Goal: Transaction & Acquisition: Purchase product/service

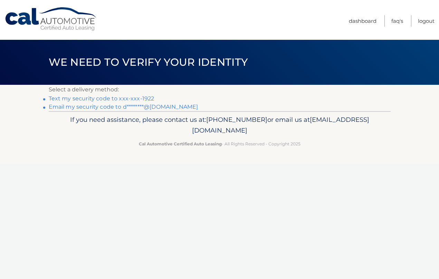
click at [120, 96] on link "Text my security code to xxx-xxx-1922" at bounding box center [102, 98] width 106 height 7
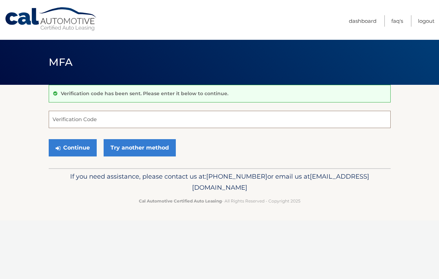
click at [78, 118] on input "Verification Code" at bounding box center [220, 119] width 342 height 17
type input "164368"
click at [79, 148] on button "Continue" at bounding box center [73, 147] width 48 height 17
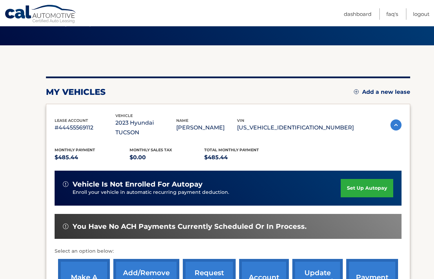
scroll to position [109, 0]
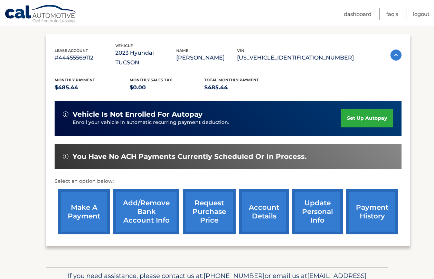
click at [80, 203] on link "make a payment" at bounding box center [84, 211] width 52 height 45
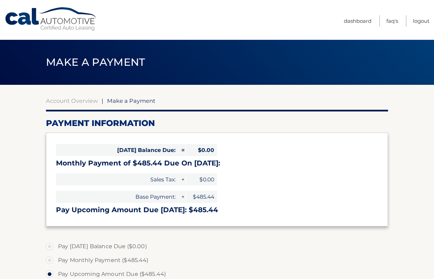
select select "MjVhMGRhZTUtZjY0Yi00NDkyLTg4NTQtY2EzNTUyNmI5ZDk0"
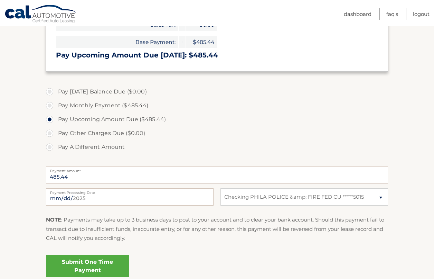
scroll to position [156, 0]
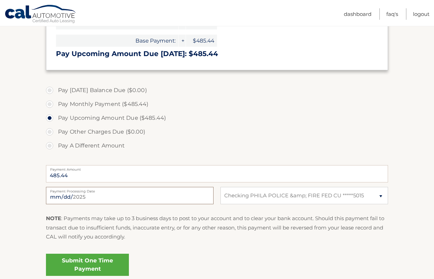
click at [131, 196] on input "[DATE]" at bounding box center [130, 195] width 168 height 17
type input "[DATE]"
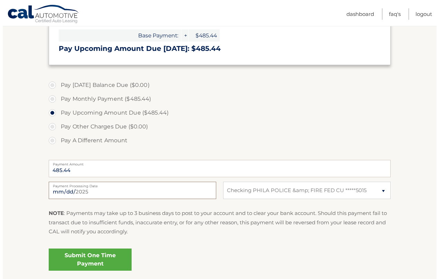
scroll to position [194, 0]
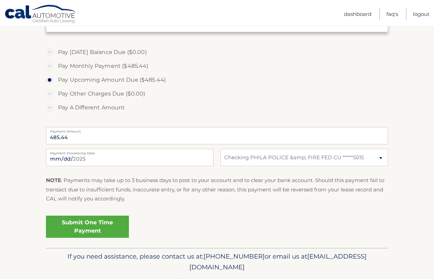
click at [106, 228] on link "Submit One Time Payment" at bounding box center [87, 226] width 83 height 22
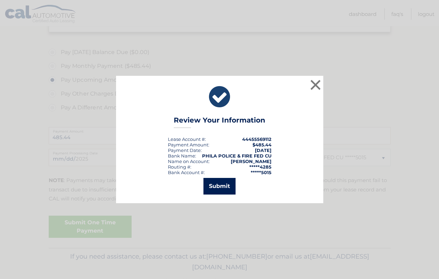
click at [225, 188] on button "Submit" at bounding box center [220, 186] width 32 height 17
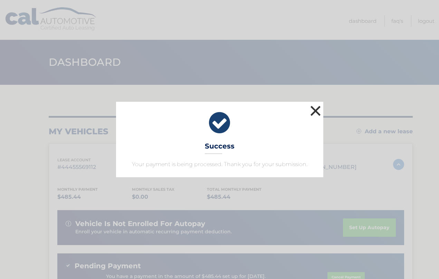
click at [313, 110] on button "×" at bounding box center [316, 111] width 14 height 14
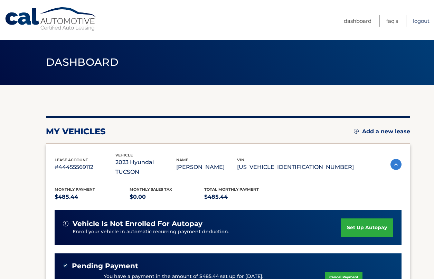
click at [421, 21] on link "Logout" at bounding box center [421, 20] width 17 height 11
